Goal: Navigation & Orientation: Go to known website

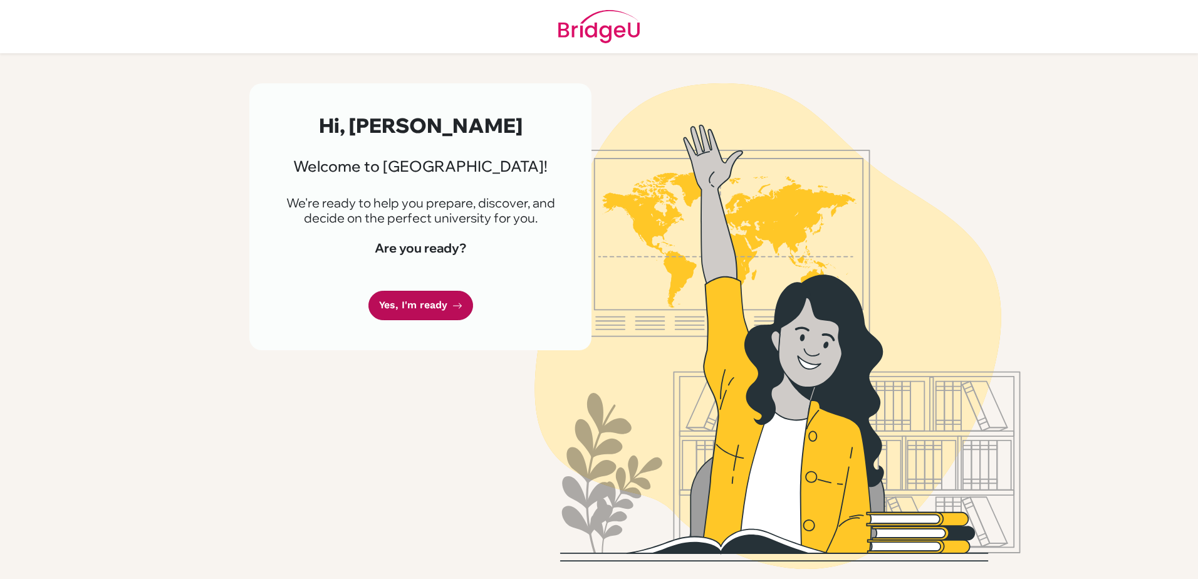
click at [407, 306] on link "Yes, I'm ready" at bounding box center [420, 305] width 105 height 29
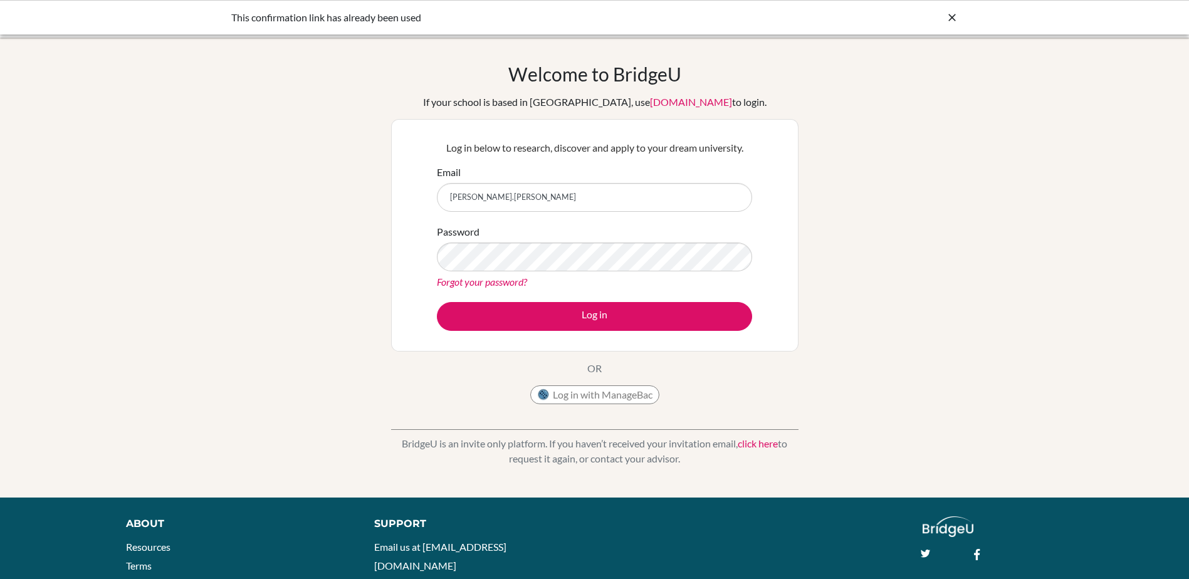
click at [437, 302] on button "Log in" at bounding box center [594, 316] width 315 height 29
type input "[PERSON_NAME][EMAIL_ADDRESS][PERSON_NAME][DOMAIN_NAME]"
click at [437, 302] on button "Log in" at bounding box center [594, 316] width 315 height 29
